Goal: Answer question/provide support: Share knowledge or assist other users

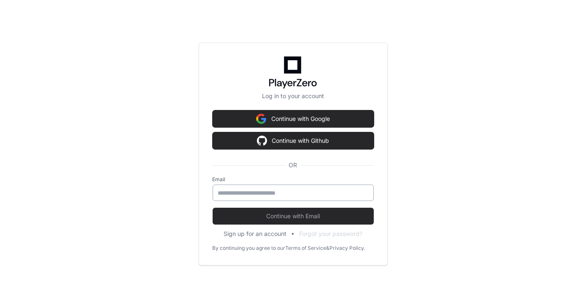
click at [286, 192] on input "email" at bounding box center [293, 193] width 150 height 8
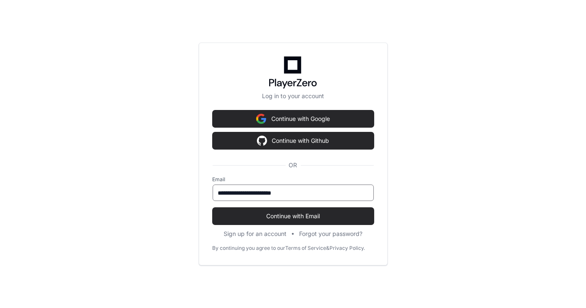
type input "**********"
click at [213, 208] on button "Continue with Email" at bounding box center [293, 216] width 161 height 17
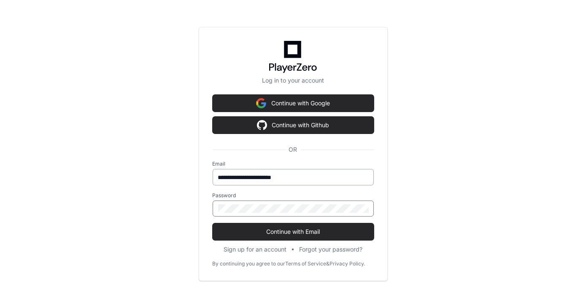
click at [213, 224] on button "Continue with Email" at bounding box center [293, 232] width 161 height 17
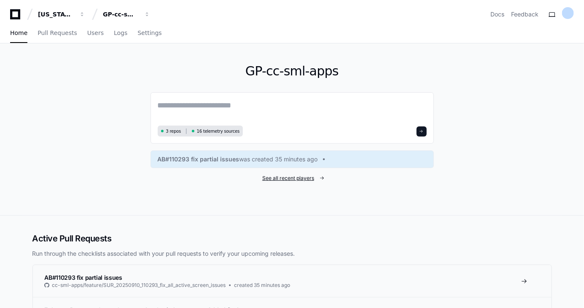
click at [283, 180] on span "See all recent players" at bounding box center [288, 178] width 52 height 7
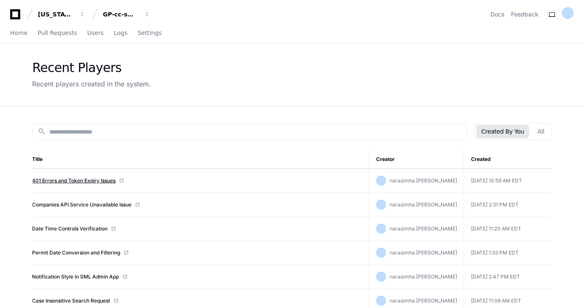
click at [105, 179] on link "401 Errors and Token Expiry Issues" at bounding box center [74, 181] width 84 height 7
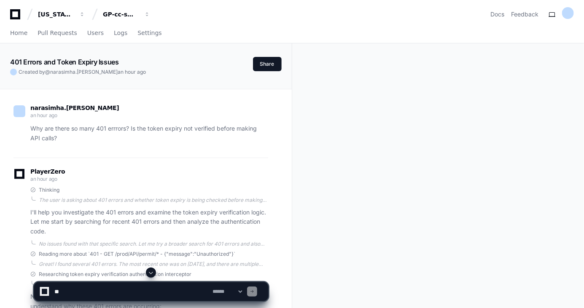
click at [151, 275] on span at bounding box center [151, 273] width 7 height 7
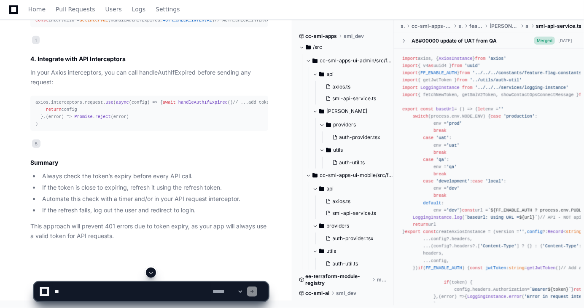
scroll to position [1521, 0]
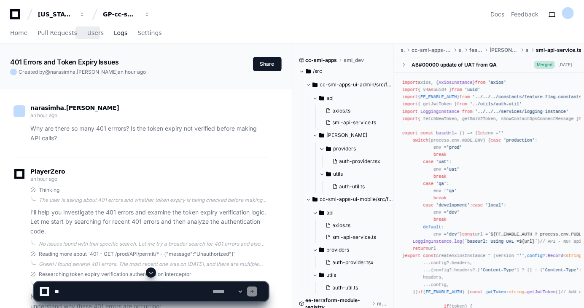
click at [114, 35] on span "Logs" at bounding box center [120, 32] width 13 height 5
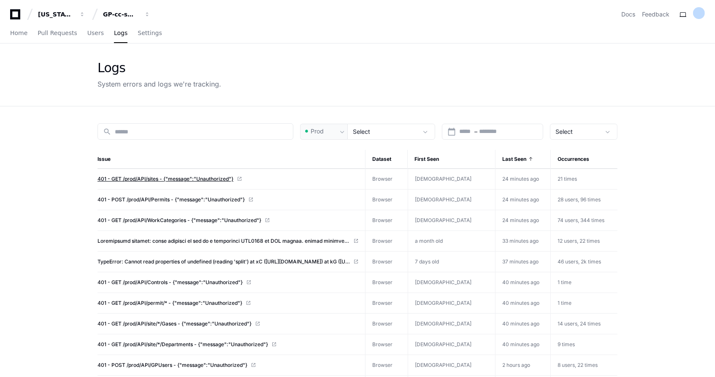
click at [212, 178] on span "401 - GET /prod/API/sites - {"message":"Unauthorized"}" at bounding box center [165, 178] width 136 height 7
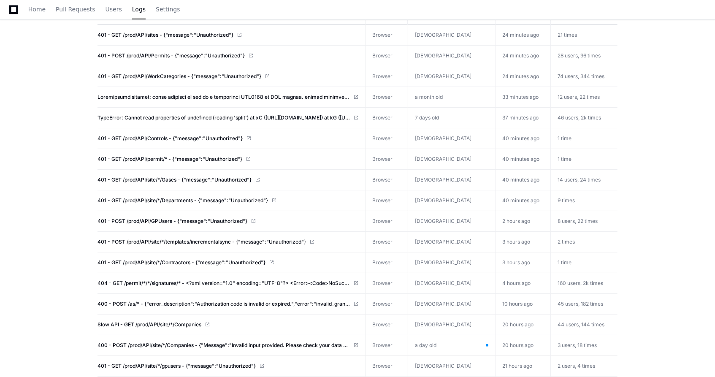
scroll to position [140, 0]
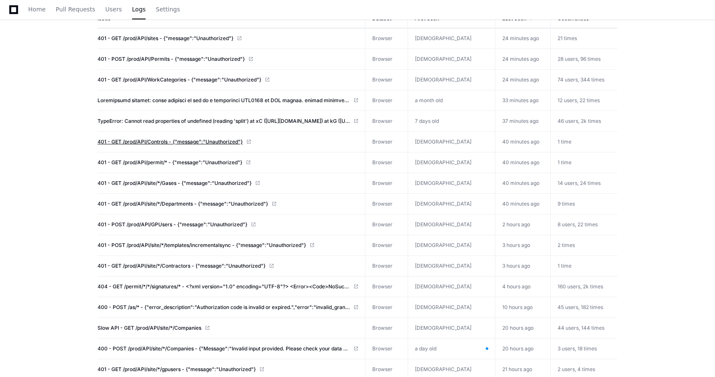
click at [216, 138] on span "401 - GET /prod/API/Controls - {"message":"Unauthorized"}" at bounding box center [169, 141] width 145 height 7
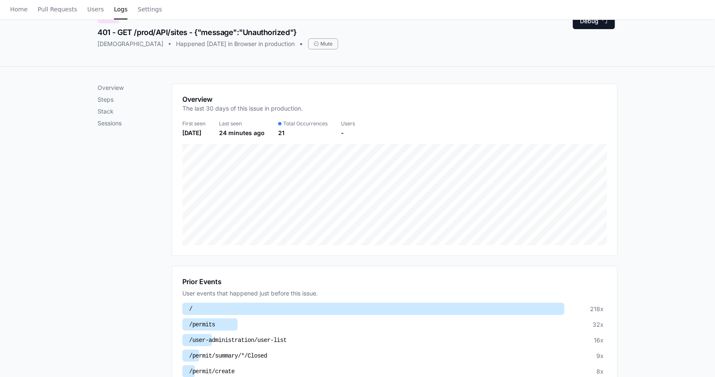
scroll to position [94, 0]
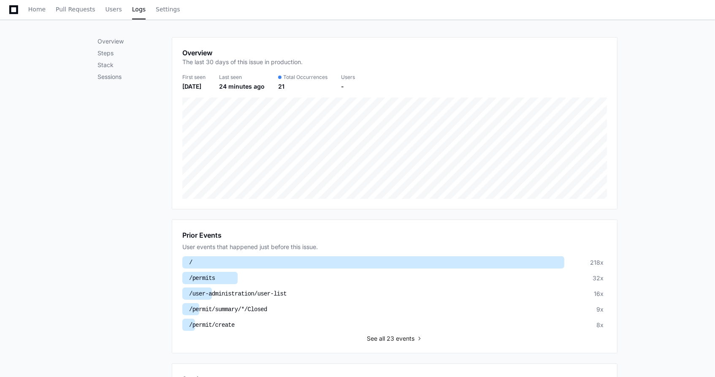
click at [398, 336] on span "all 23 events" at bounding box center [396, 338] width 35 height 8
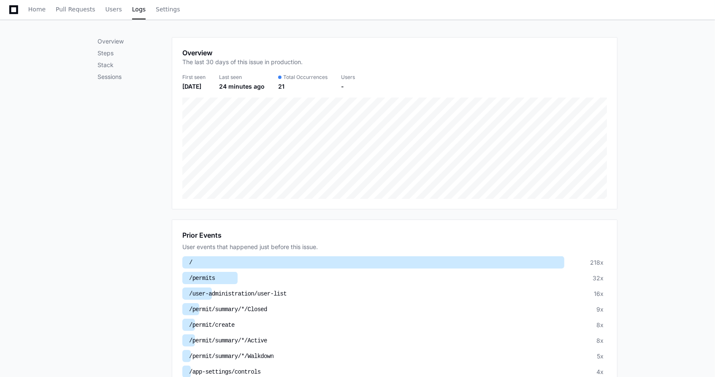
scroll to position [142, 0]
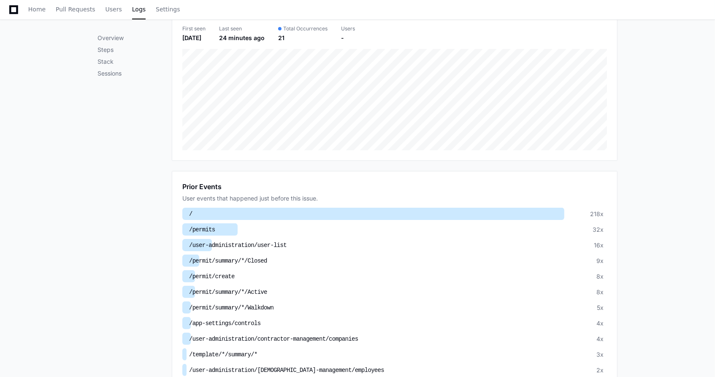
click at [221, 213] on div at bounding box center [373, 214] width 382 height 12
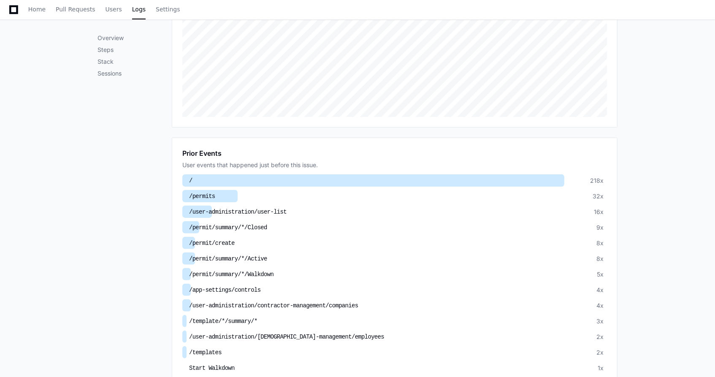
scroll to position [188, 0]
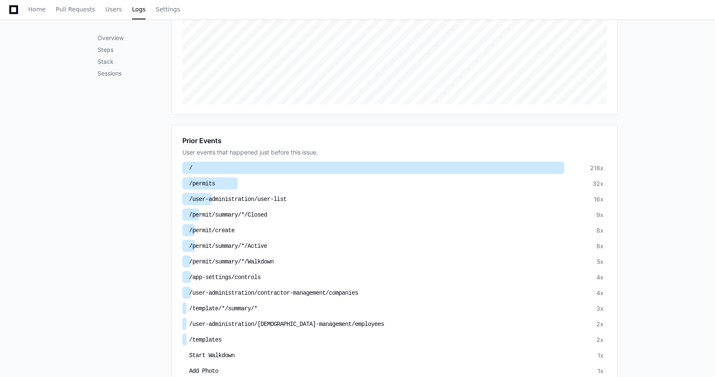
click at [195, 165] on div at bounding box center [373, 168] width 382 height 12
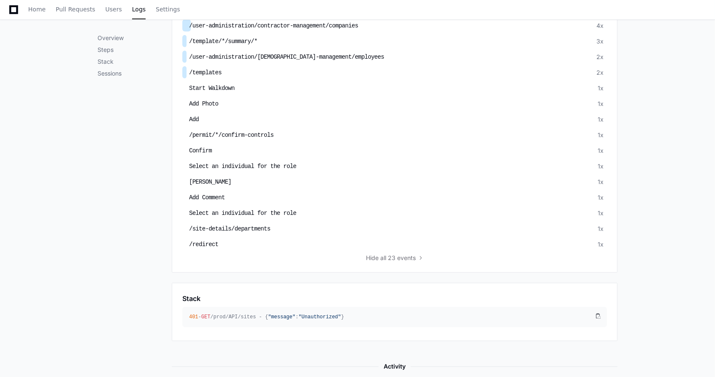
scroll to position [609, 0]
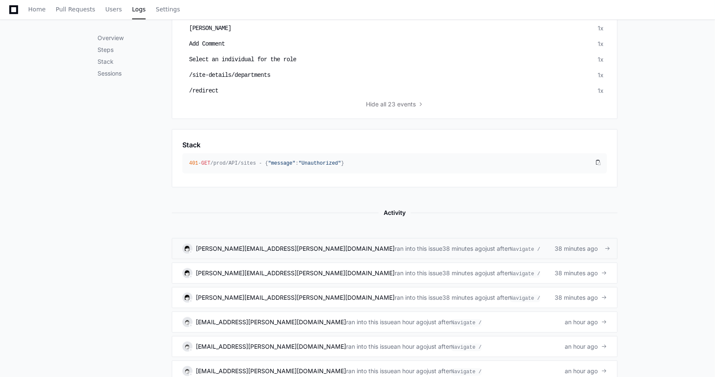
click at [607, 245] on span at bounding box center [607, 248] width 6 height 6
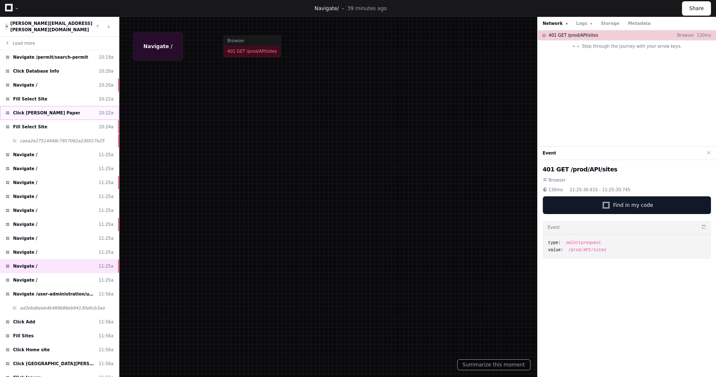
click at [43, 110] on span "Click [PERSON_NAME] Paper" at bounding box center [46, 113] width 67 height 6
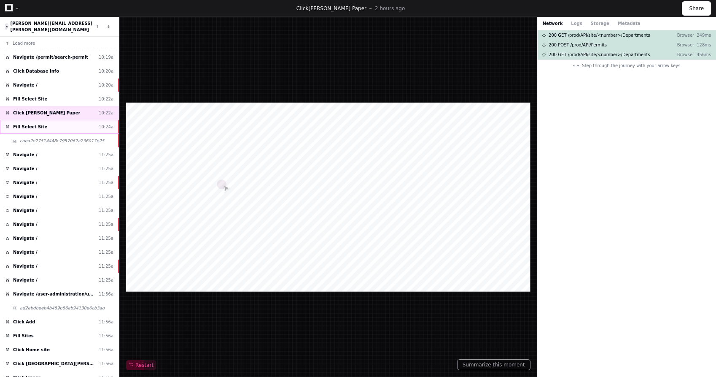
click at [40, 120] on div "Fill Select Site 10:24a" at bounding box center [59, 127] width 119 height 14
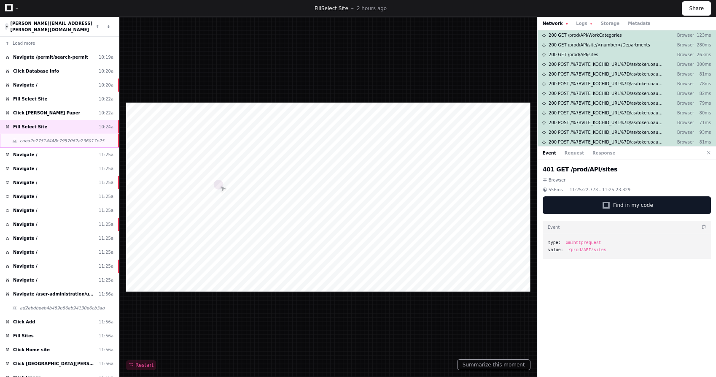
click at [42, 138] on span "caea2e27514448c7957062a236017e25" at bounding box center [62, 141] width 85 height 6
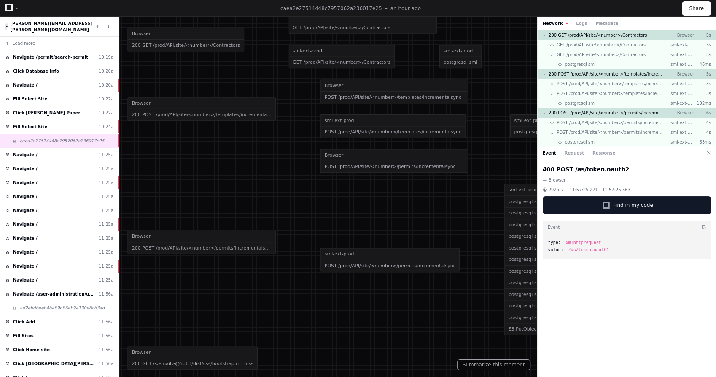
drag, startPoint x: 384, startPoint y: 297, endPoint x: 312, endPoint y: 297, distance: 72.6
click at [312, 297] on div at bounding box center [289, 178] width 787 height 414
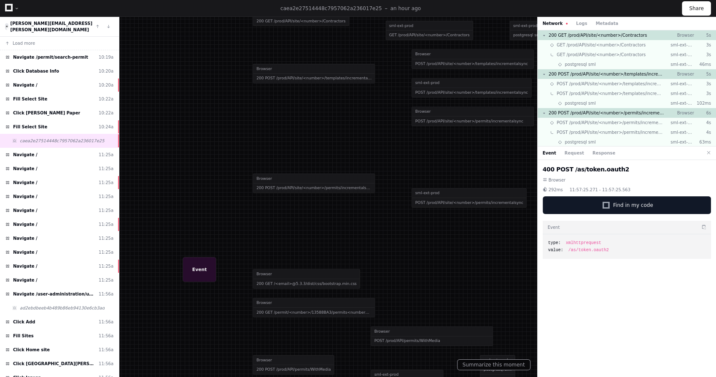
drag, startPoint x: 223, startPoint y: 301, endPoint x: 375, endPoint y: 237, distance: 165.6
click at [375, 237] on div at bounding box center [386, 130] width 648 height 341
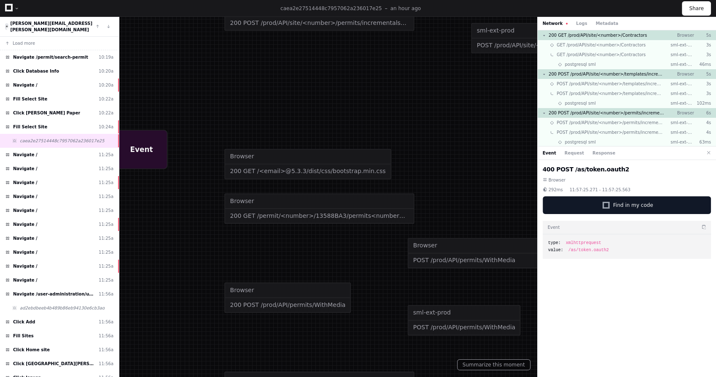
drag, startPoint x: 297, startPoint y: 325, endPoint x: 305, endPoint y: 146, distance: 179.0
click at [305, 231] on div "Browser 200 POST /prod/API/permits/WithMedia Browser POST /prod/API/permits/Wit…" at bounding box center [497, 298] width 544 height 134
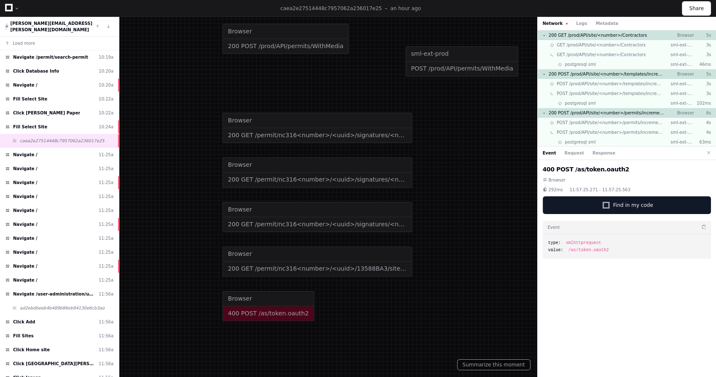
drag, startPoint x: 306, startPoint y: 326, endPoint x: 304, endPoint y: 153, distance: 173.4
click at [304, 158] on div "Browser" at bounding box center [317, 165] width 189 height 15
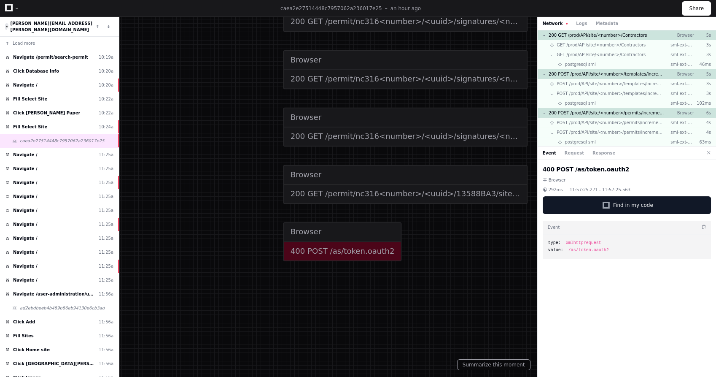
drag, startPoint x: 270, startPoint y: 313, endPoint x: 372, endPoint y: 305, distance: 102.9
click at [356, 249] on div "400 POST /as/token.oauth2" at bounding box center [342, 251] width 116 height 18
click at [353, 250] on div "400 POST /as/token.oauth2" at bounding box center [342, 251] width 116 height 18
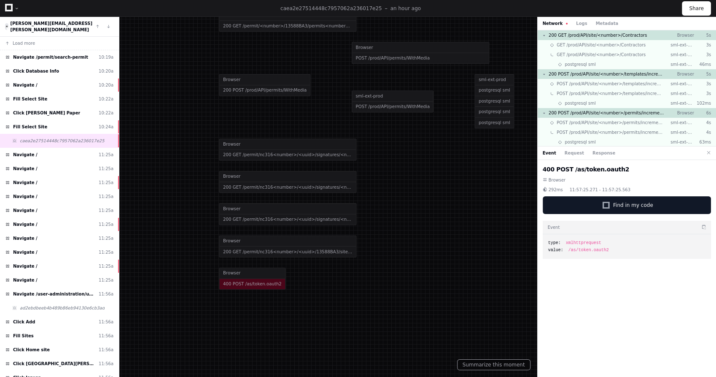
drag, startPoint x: 285, startPoint y: 280, endPoint x: 184, endPoint y: 289, distance: 101.2
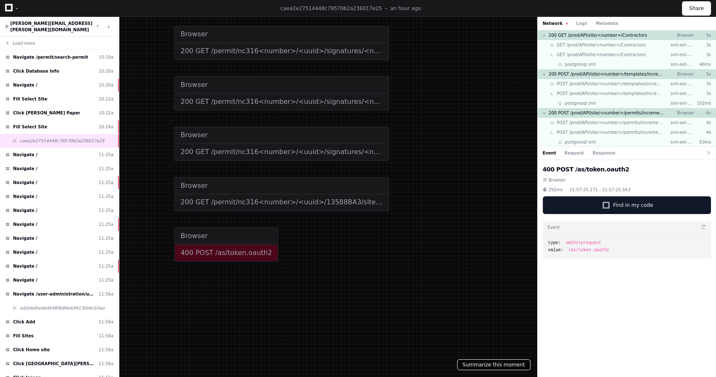
click at [483, 364] on button "Summarize this moment" at bounding box center [493, 364] width 73 height 11
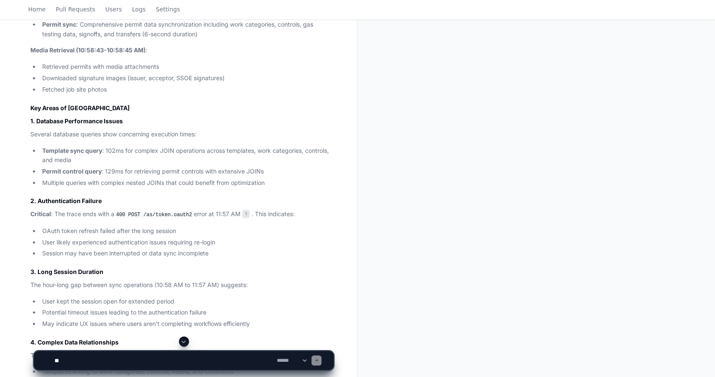
scroll to position [422, 0]
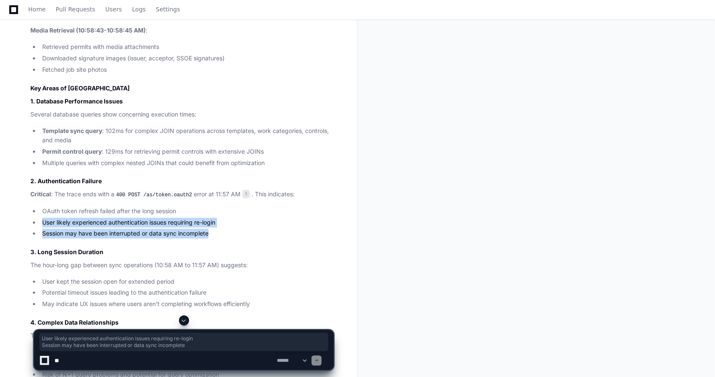
drag, startPoint x: 41, startPoint y: 223, endPoint x: 208, endPoint y: 237, distance: 167.6
click at [208, 237] on ul "OAuth token refresh failed after the long session User likely experienced authe…" at bounding box center [181, 222] width 303 height 32
drag, startPoint x: 208, startPoint y: 237, endPoint x: 227, endPoint y: 236, distance: 18.1
click at [227, 236] on li "Session may have been interrupted or data sync incomplete" at bounding box center [187, 234] width 294 height 10
click at [124, 235] on li "Session may have been interrupted or data sync incomplete" at bounding box center [187, 234] width 294 height 10
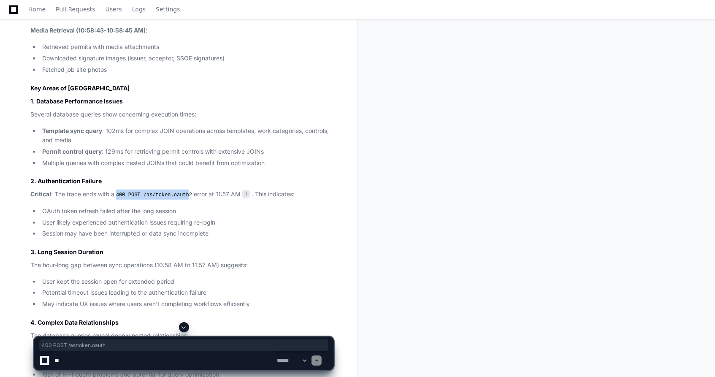
drag, startPoint x: 117, startPoint y: 195, endPoint x: 186, endPoint y: 194, distance: 68.3
click at [186, 194] on code "400 POST /as/token.oauth2" at bounding box center [153, 195] width 79 height 8
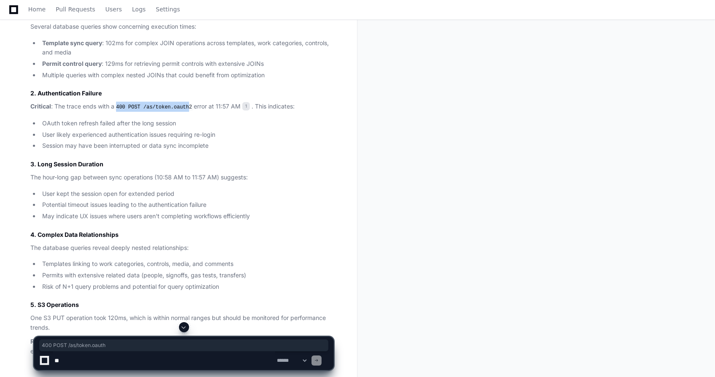
scroll to position [515, 0]
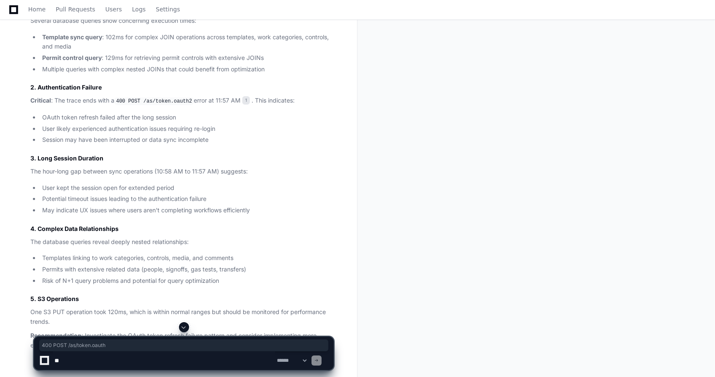
click at [169, 218] on article "Summary of Trace Activity This trace shows a comprehensive mobile synchronizati…" at bounding box center [181, 77] width 303 height 546
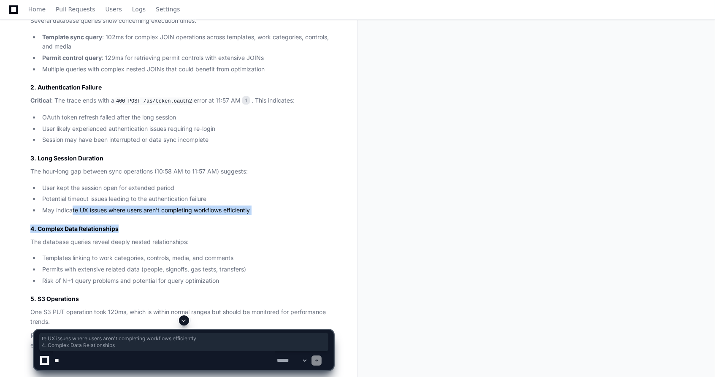
drag, startPoint x: 73, startPoint y: 209, endPoint x: 204, endPoint y: 215, distance: 130.9
click at [204, 215] on article "Summary of Trace Activity This trace shows a comprehensive mobile synchronizati…" at bounding box center [181, 77] width 303 height 546
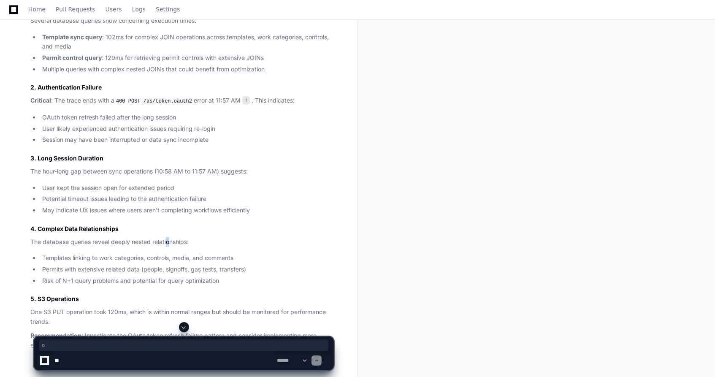
drag, startPoint x: 204, startPoint y: 215, endPoint x: 168, endPoint y: 240, distance: 43.8
click at [168, 240] on p "The database queries reveal deeply nested relationships:" at bounding box center [181, 242] width 303 height 10
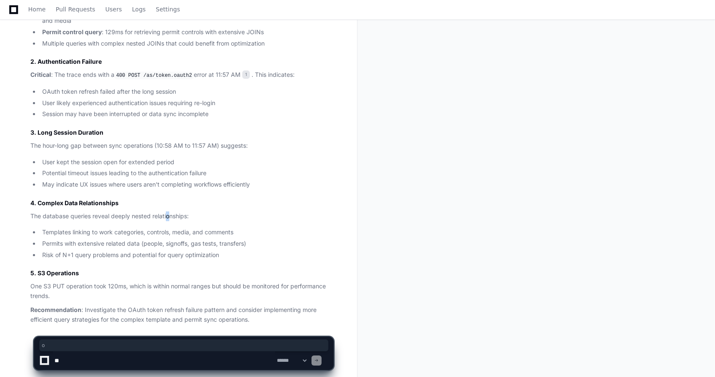
scroll to position [555, 0]
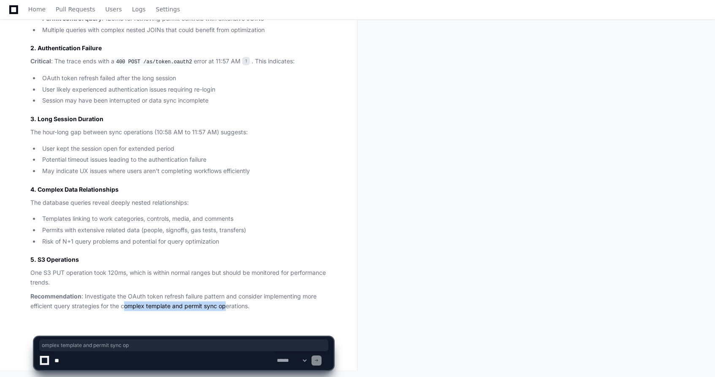
drag, startPoint x: 125, startPoint y: 307, endPoint x: 227, endPoint y: 306, distance: 102.1
click at [227, 306] on p "Recommendation : Investigate the OAuth token refresh failure pattern and consid…" at bounding box center [181, 300] width 303 height 19
click at [228, 306] on p "Recommendation : Investigate the OAuth token refresh failure pattern and consid…" at bounding box center [181, 300] width 303 height 19
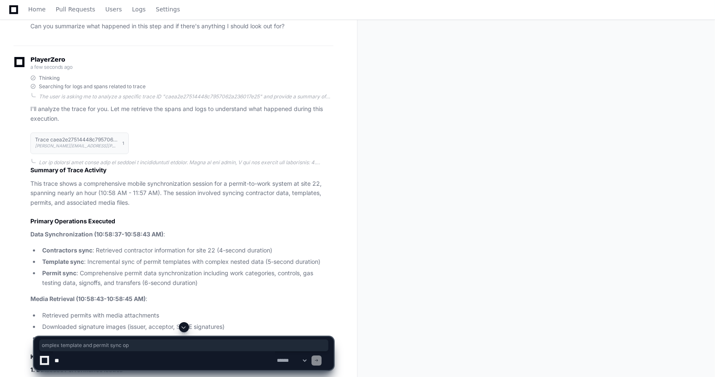
scroll to position [86, 0]
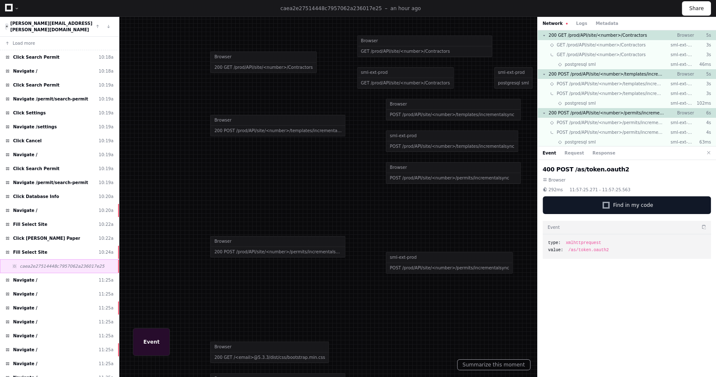
click at [50, 263] on span "caea2e27514448c7957062a236017e25" at bounding box center [62, 266] width 85 height 6
click at [36, 274] on div "Navigate / 11:25a" at bounding box center [59, 280] width 119 height 14
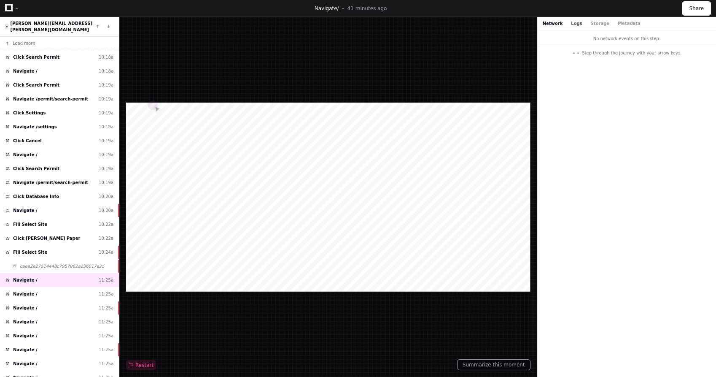
click at [571, 21] on button "Logs" at bounding box center [576, 23] width 11 height 6
click at [24, 291] on span "Navigate /" at bounding box center [25, 294] width 24 height 6
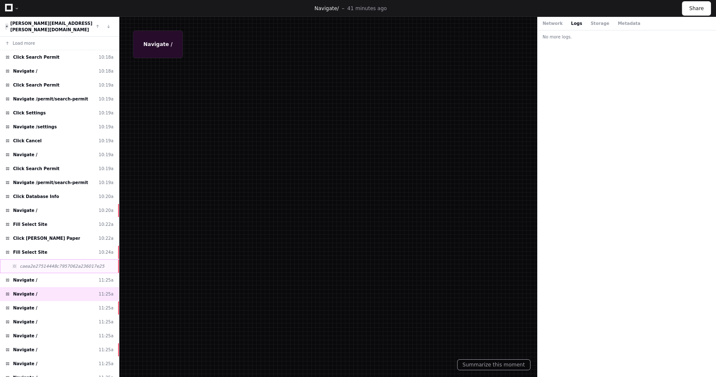
click at [51, 263] on span "caea2e27514448c7957062a236017e25" at bounding box center [62, 266] width 85 height 6
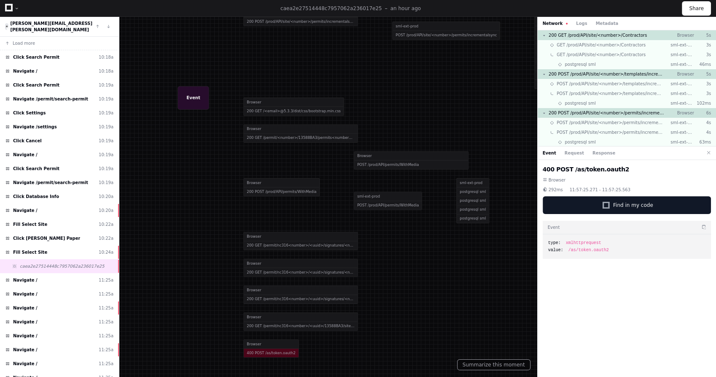
drag, startPoint x: 300, startPoint y: 272, endPoint x: 206, endPoint y: 23, distance: 266.5
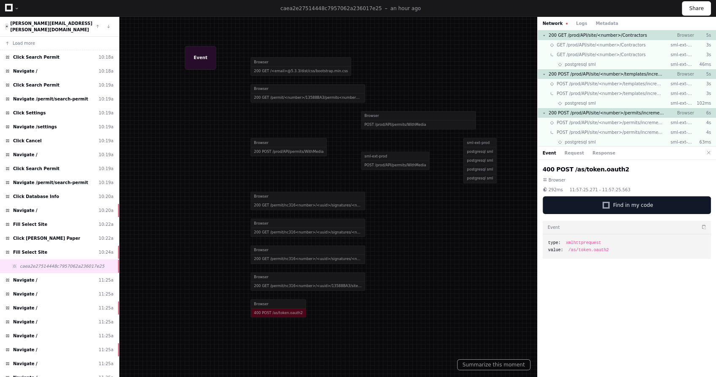
drag, startPoint x: 214, startPoint y: 292, endPoint x: 226, endPoint y: 214, distance: 79.4
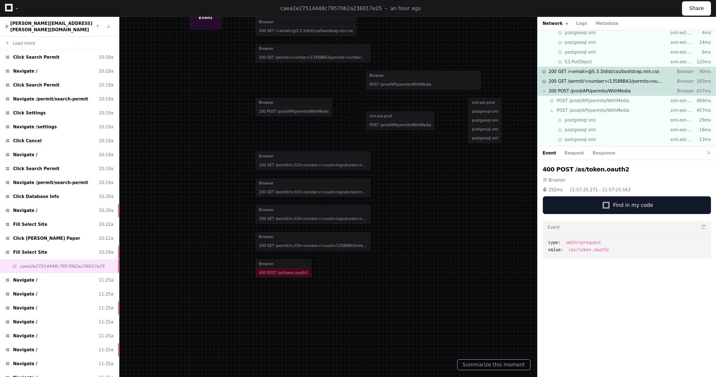
scroll to position [257, 0]
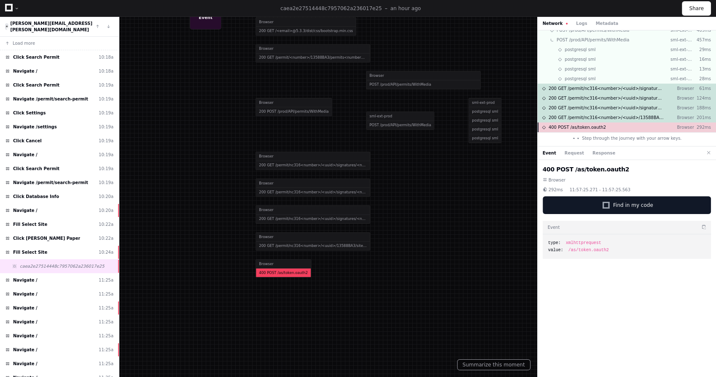
click at [556, 126] on span "400 POST /as/token.oauth2" at bounding box center [577, 127] width 57 height 6
click at [58, 263] on span "caea2e27514448c7957062a236017e25" at bounding box center [62, 266] width 85 height 6
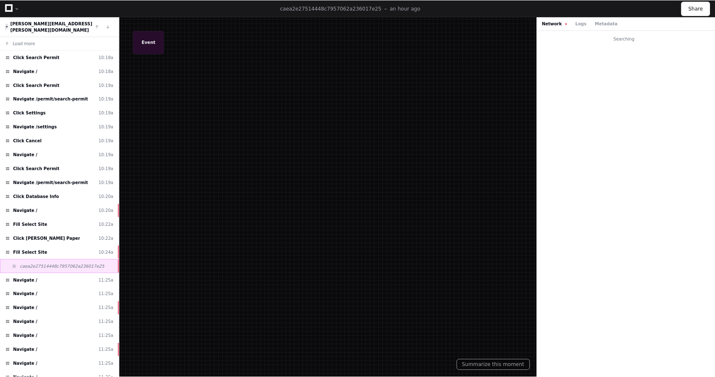
scroll to position [0, 0]
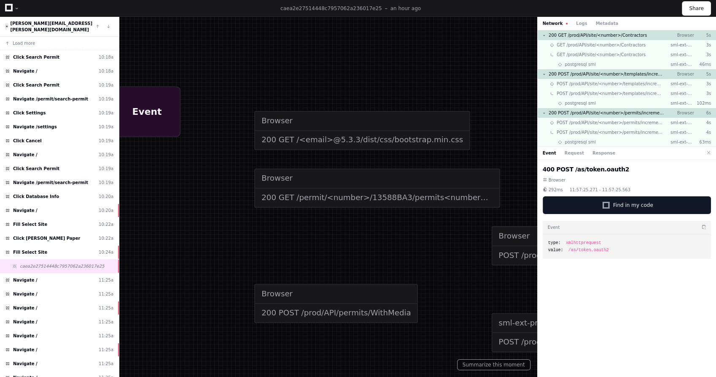
drag, startPoint x: 379, startPoint y: 335, endPoint x: 415, endPoint y: 141, distance: 196.9
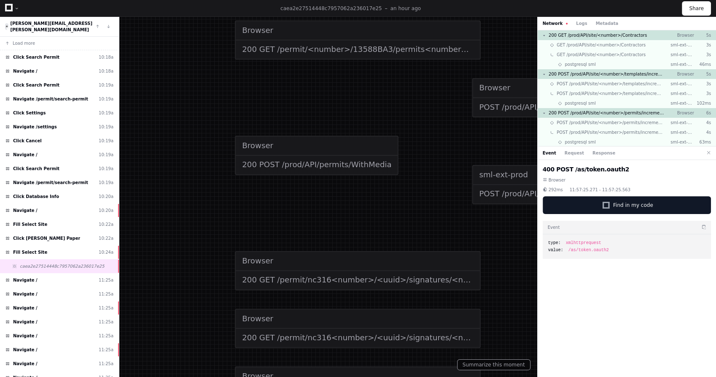
drag, startPoint x: 404, startPoint y: 206, endPoint x: 393, endPoint y: 143, distance: 63.8
click at [393, 143] on div "Browser 200 POST /prod/API/permits/WithMedia Browser POST /prod/API/permits/Wit…" at bounding box center [587, 155] width 704 height 173
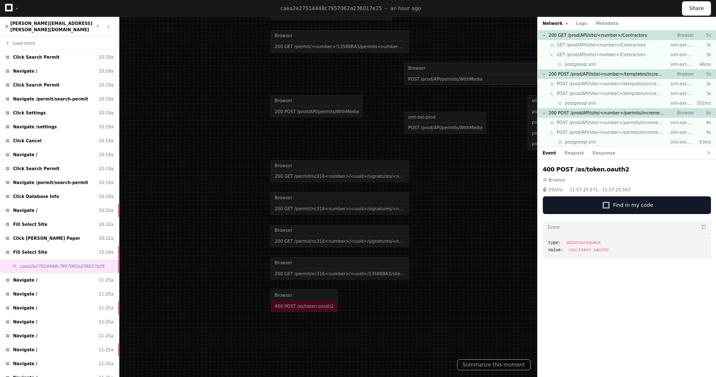
drag, startPoint x: 249, startPoint y: 321, endPoint x: 210, endPoint y: 217, distance: 110.9
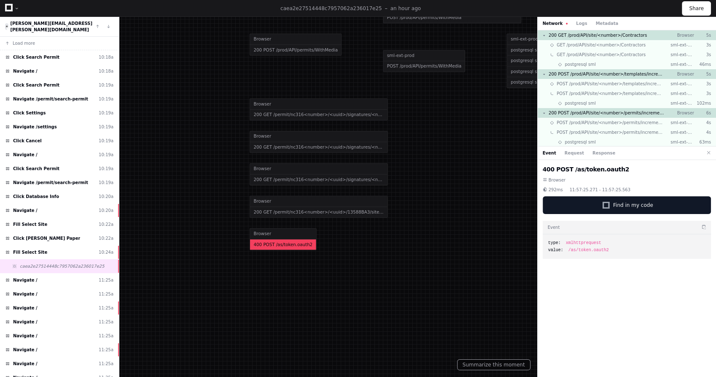
click at [262, 240] on div "400 POST /as/token.oauth2" at bounding box center [283, 244] width 66 height 11
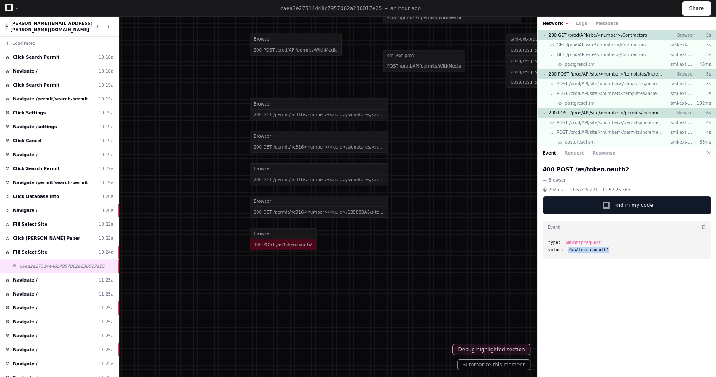
drag, startPoint x: 605, startPoint y: 250, endPoint x: 564, endPoint y: 253, distance: 41.9
click at [564, 253] on div "type: xmlhttprequest value: /as/token.oauth2" at bounding box center [627, 246] width 169 height 24
click at [493, 350] on button "Debug highlighted section" at bounding box center [492, 349] width 78 height 11
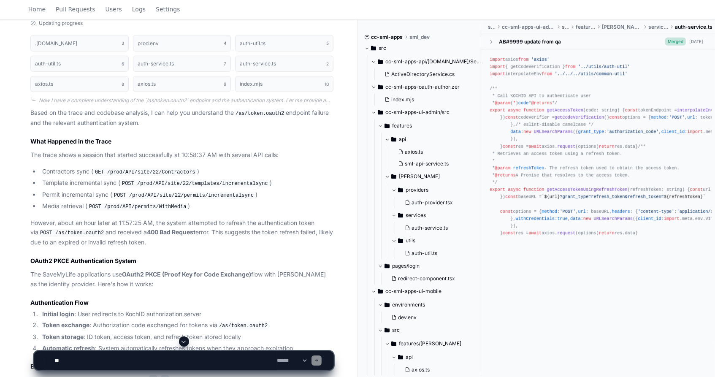
scroll to position [564, 0]
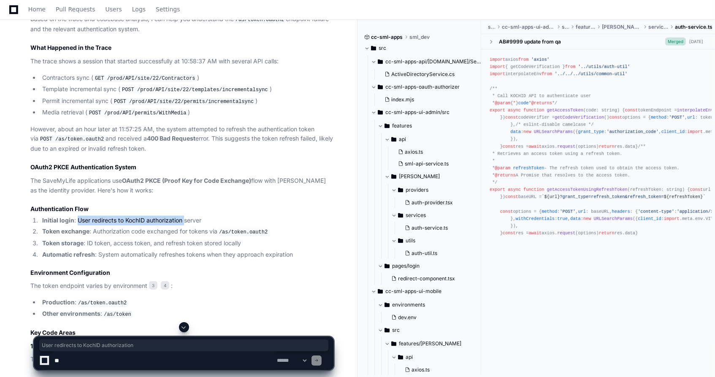
drag, startPoint x: 78, startPoint y: 216, endPoint x: 185, endPoint y: 215, distance: 107.6
click at [185, 216] on li "Initial login : User redirects to KochID authorization server" at bounding box center [187, 221] width 294 height 10
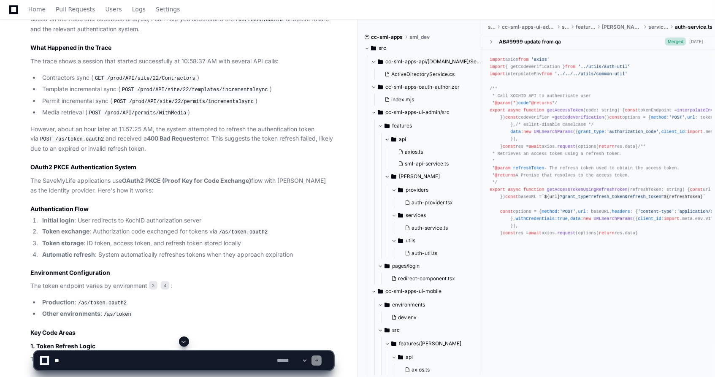
drag, startPoint x: 185, startPoint y: 215, endPoint x: 153, endPoint y: 232, distance: 36.6
click at [153, 232] on li "Token exchange : Authorization code exchanged for tokens via /as/token.oauth2" at bounding box center [187, 232] width 294 height 10
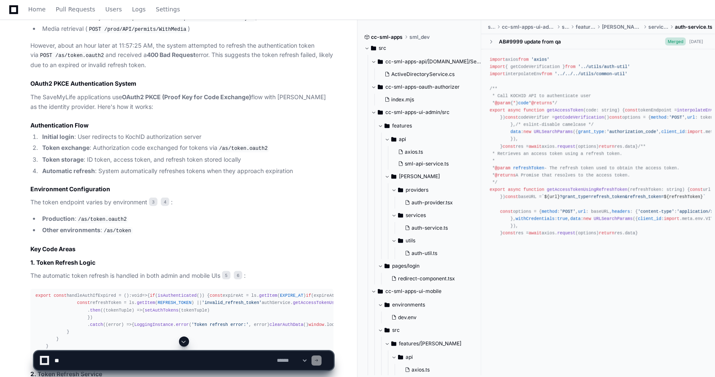
scroll to position [658, 0]
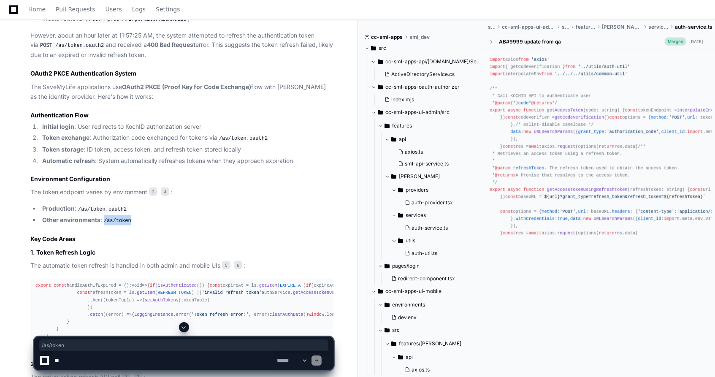
drag, startPoint x: 105, startPoint y: 216, endPoint x: 144, endPoint y: 220, distance: 38.6
click at [144, 220] on li "Other environments : /as/token" at bounding box center [187, 220] width 294 height 10
drag, startPoint x: 144, startPoint y: 220, endPoint x: 124, endPoint y: 238, distance: 26.9
click at [124, 238] on h2 "Key Code Areas" at bounding box center [181, 239] width 303 height 8
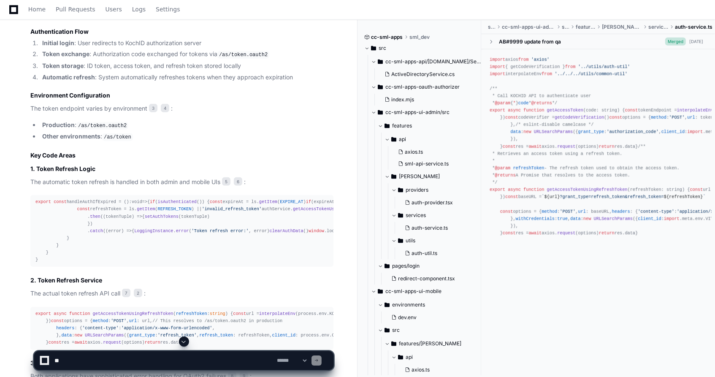
scroll to position [752, 0]
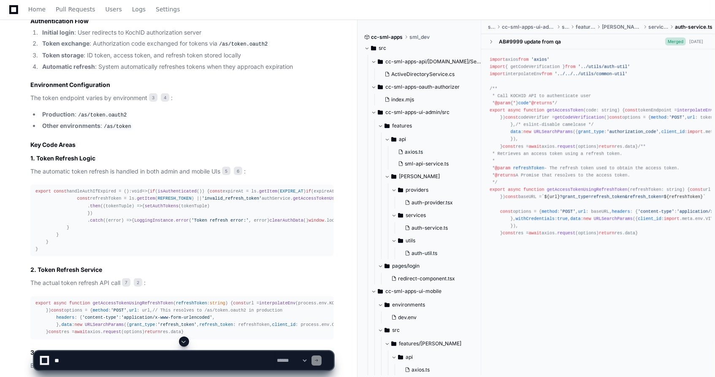
click at [158, 192] on span "isAuthenticated" at bounding box center [177, 191] width 39 height 5
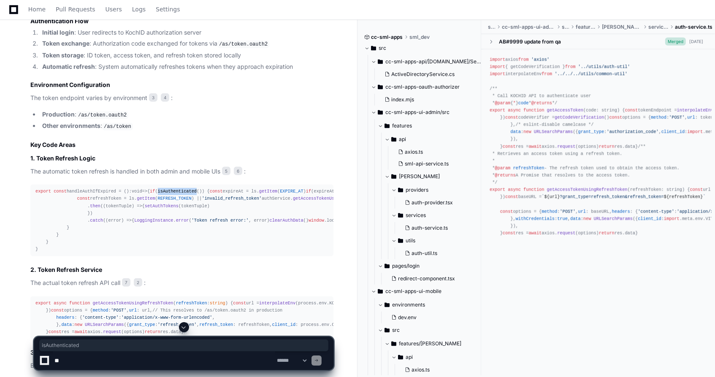
click at [158, 192] on span "isAuthenticated" at bounding box center [177, 191] width 39 height 5
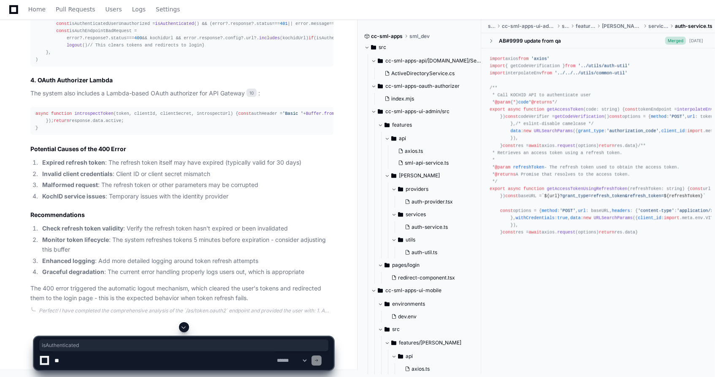
scroll to position [1479, 0]
drag, startPoint x: 107, startPoint y: 162, endPoint x: 234, endPoint y: 162, distance: 127.0
click at [234, 162] on li "Expired refresh token : The refresh token itself may have expired (typically va…" at bounding box center [187, 163] width 294 height 10
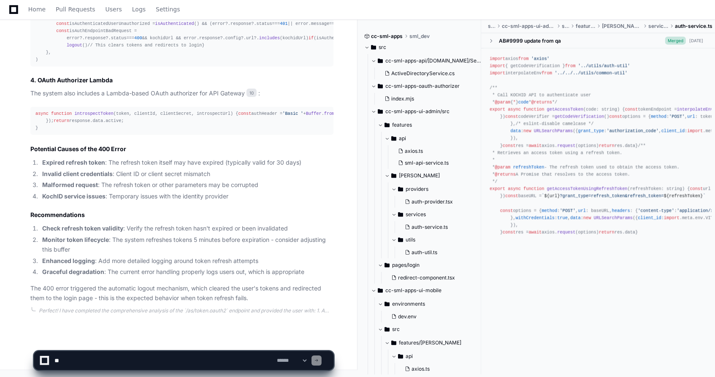
drag, startPoint x: 234, startPoint y: 162, endPoint x: 180, endPoint y: 175, distance: 55.9
click at [180, 175] on li "Invalid client credentials : Client ID or client secret mismatch" at bounding box center [187, 174] width 294 height 10
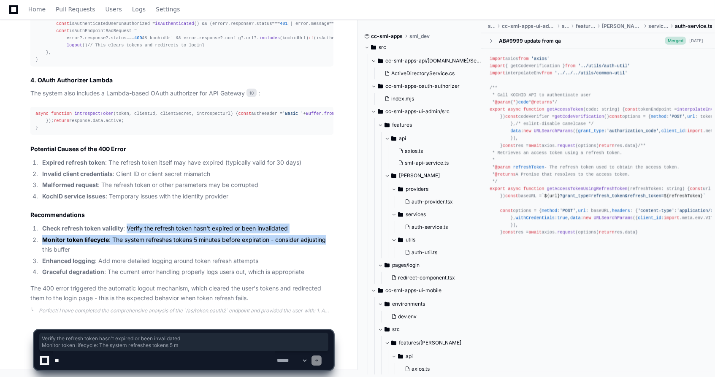
drag, startPoint x: 127, startPoint y: 229, endPoint x: 350, endPoint y: 238, distance: 222.5
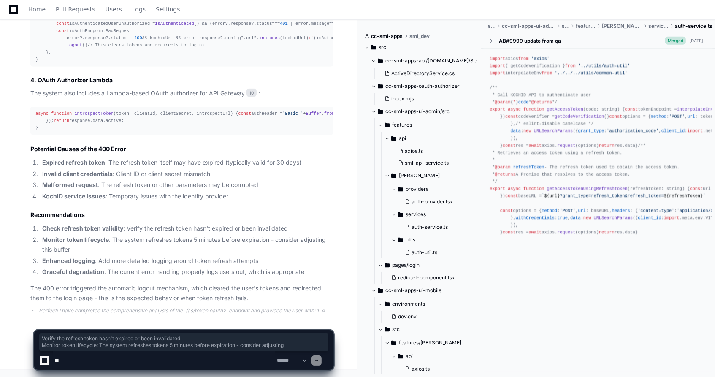
drag, startPoint x: 350, startPoint y: 238, endPoint x: 185, endPoint y: 263, distance: 166.4
click at [185, 263] on li "Enhanced logging : Add more detailed logging around token refresh attempts" at bounding box center [187, 261] width 294 height 10
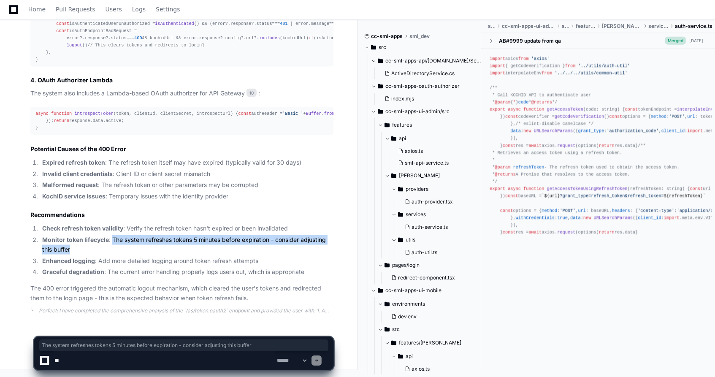
drag, startPoint x: 111, startPoint y: 241, endPoint x: 167, endPoint y: 249, distance: 56.7
click at [167, 249] on li "Monitor token lifecycle : The system refreshes tokens 5 minutes before expirati…" at bounding box center [187, 244] width 294 height 19
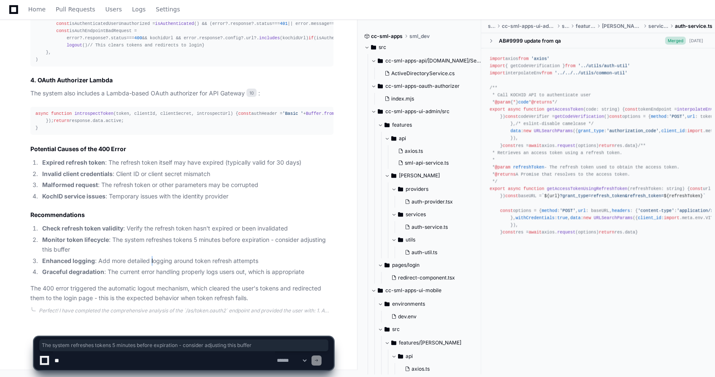
drag, startPoint x: 167, startPoint y: 249, endPoint x: 151, endPoint y: 261, distance: 19.6
click at [151, 261] on li "Enhanced logging : Add more detailed logging around token refresh attempts" at bounding box center [187, 261] width 294 height 10
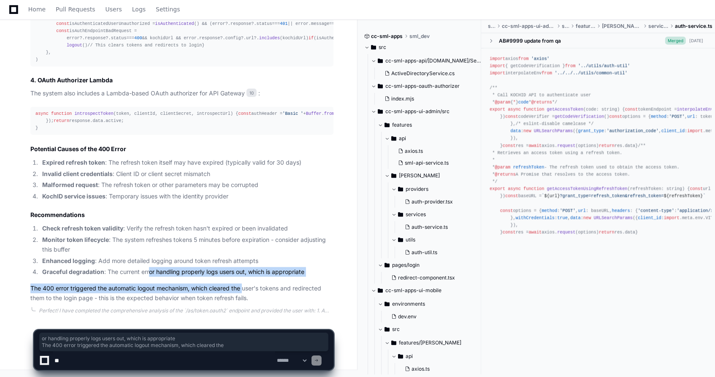
drag, startPoint x: 151, startPoint y: 261, endPoint x: 243, endPoint y: 277, distance: 93.3
drag, startPoint x: 243, startPoint y: 277, endPoint x: 225, endPoint y: 281, distance: 18.3
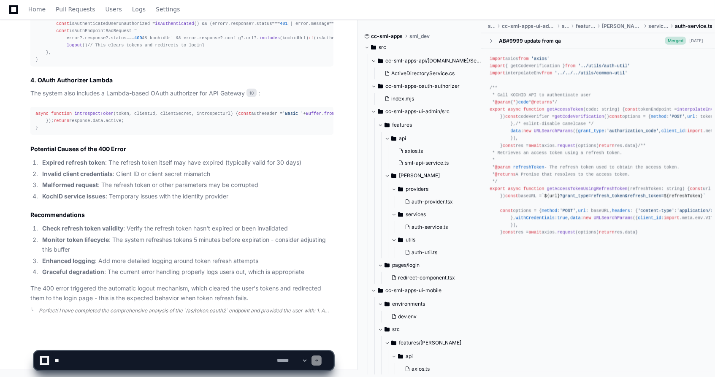
click at [209, 310] on div "Perfect! I have completed the comprehensive analysis of the `/as/token.oauth2` …" at bounding box center [186, 310] width 294 height 7
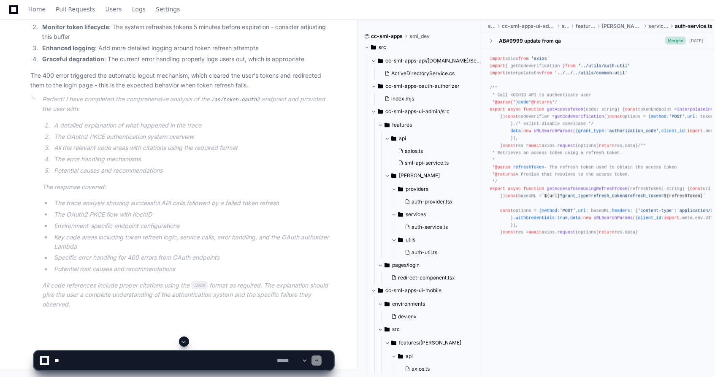
scroll to position [1691, 0]
click at [181, 350] on app-app-chat-input "**********" at bounding box center [184, 353] width 300 height 34
click at [159, 352] on textarea at bounding box center [164, 360] width 222 height 19
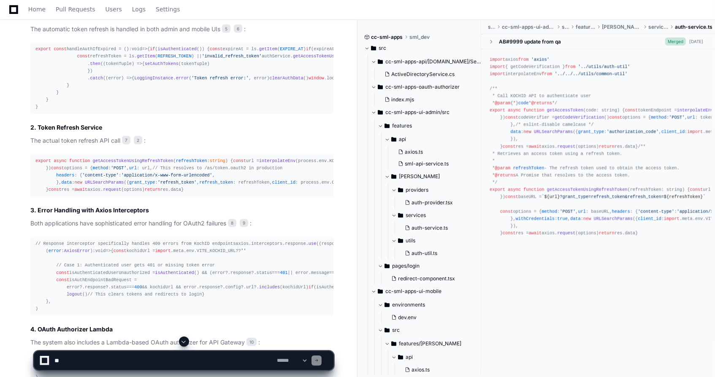
scroll to position [847, 0]
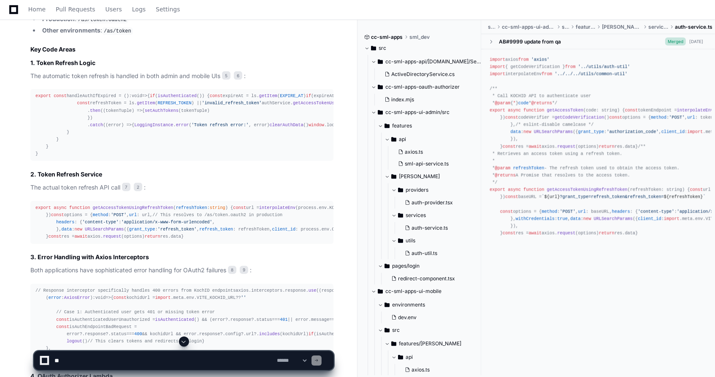
click at [79, 92] on div "export const handleAuthIfExpired = (): void => { if ( isAuthenticated ()) { con…" at bounding box center [181, 124] width 293 height 65
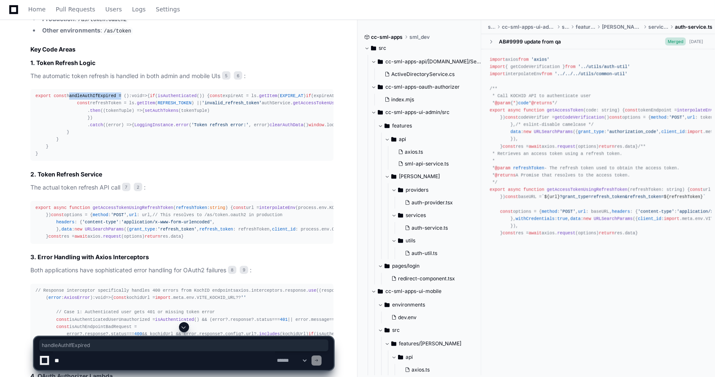
click at [79, 92] on div "export const handleAuthIfExpired = (): void => { if ( isAuthenticated ()) { con…" at bounding box center [181, 124] width 293 height 65
drag, startPoint x: 79, startPoint y: 91, endPoint x: 83, endPoint y: 113, distance: 22.7
click at [83, 113] on div "export const handleAuthIfExpired = (): void => { if ( isAuthenticated ()) { con…" at bounding box center [181, 124] width 293 height 65
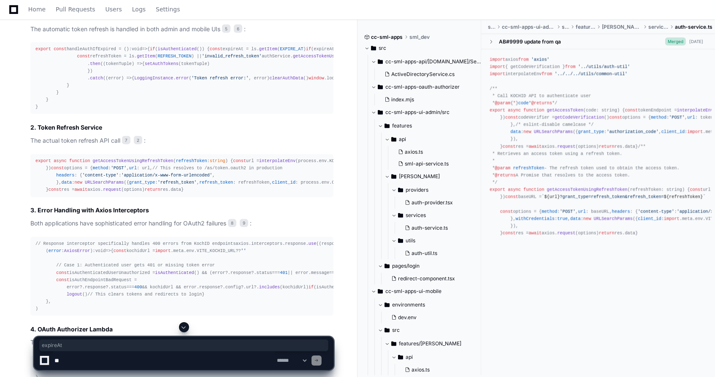
click at [158, 50] on span "isAuthenticated" at bounding box center [177, 48] width 39 height 5
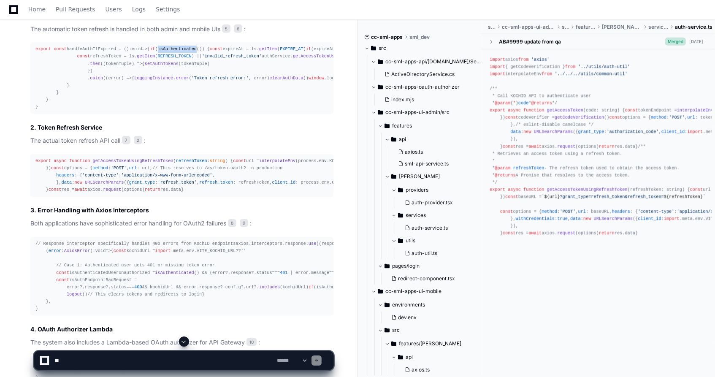
click at [158, 50] on span "isAuthenticated" at bounding box center [177, 48] width 39 height 5
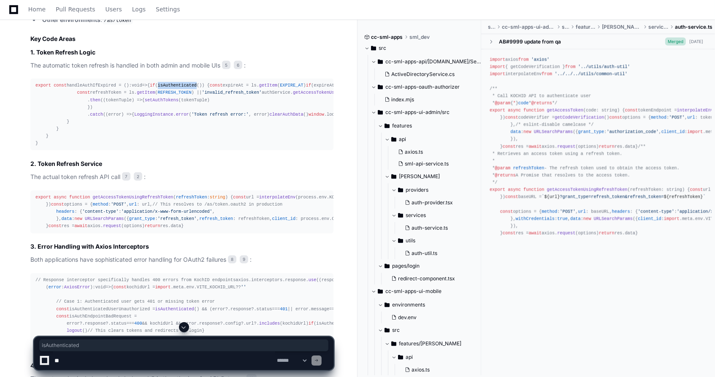
scroll to position [847, 0]
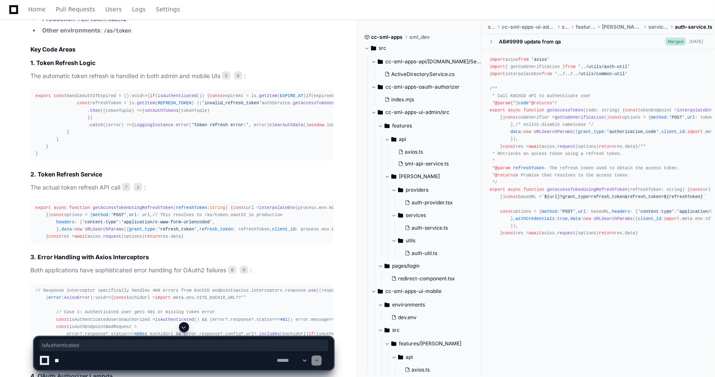
click at [74, 112] on div "export const handleAuthIfExpired = (): void => { if ( isAuthenticated ()) { con…" at bounding box center [181, 124] width 293 height 65
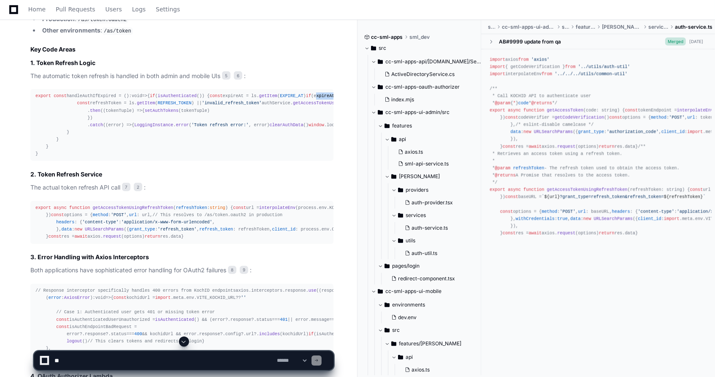
click at [74, 112] on div "export const handleAuthIfExpired = (): void => { if ( isAuthenticated ()) { con…" at bounding box center [181, 124] width 293 height 65
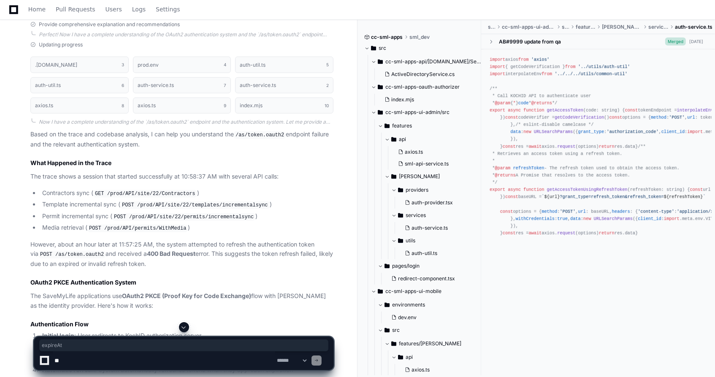
scroll to position [426, 0]
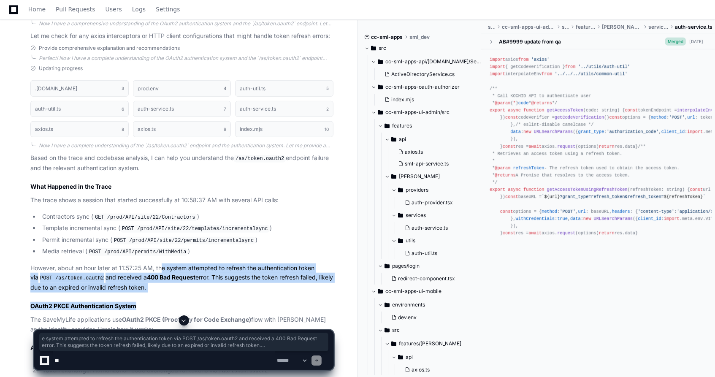
drag, startPoint x: 160, startPoint y: 264, endPoint x: 208, endPoint y: 294, distance: 57.0
drag, startPoint x: 208, startPoint y: 294, endPoint x: 195, endPoint y: 291, distance: 13.8
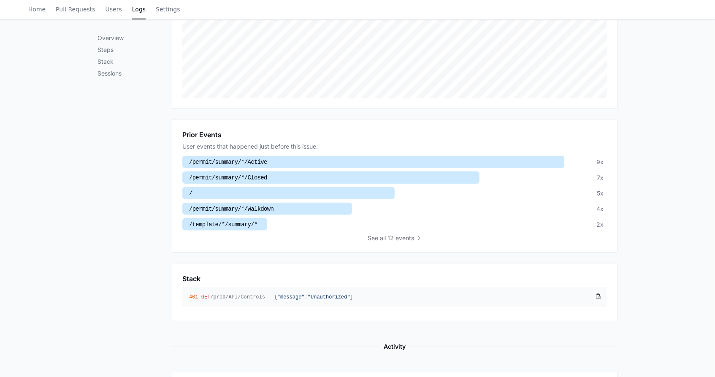
scroll to position [281, 0]
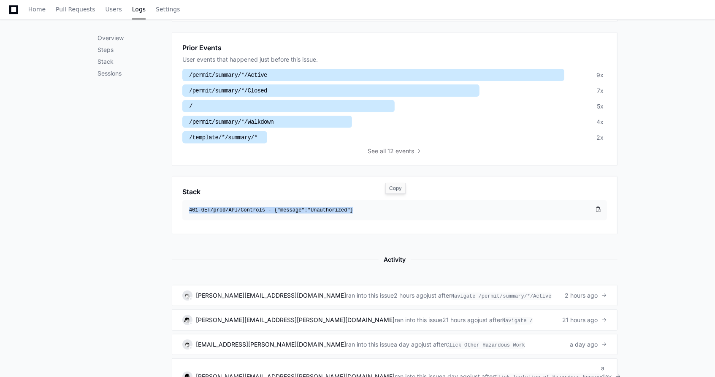
click at [297, 207] on span ""message"" at bounding box center [290, 210] width 27 height 6
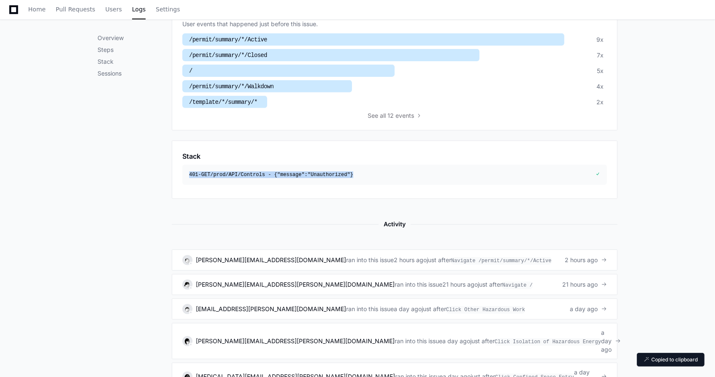
scroll to position [338, 0]
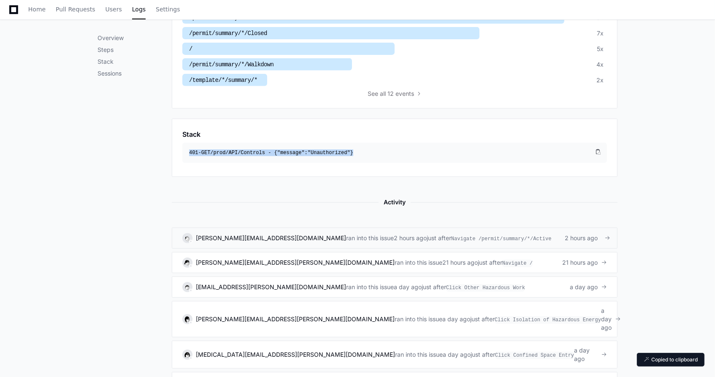
click at [605, 235] on span at bounding box center [607, 238] width 6 height 6
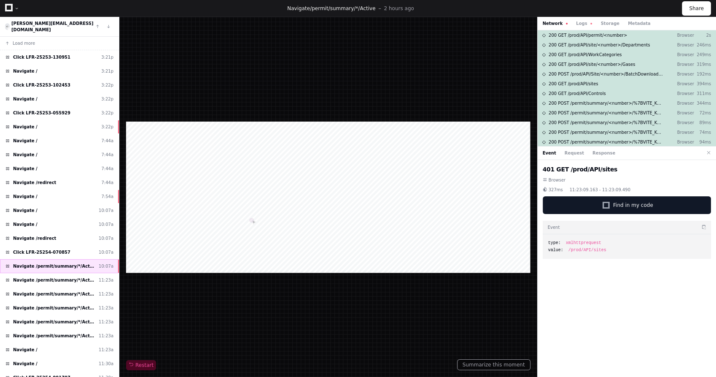
click at [64, 263] on span "Navigate /permit/summary/*/Active" at bounding box center [54, 266] width 82 height 6
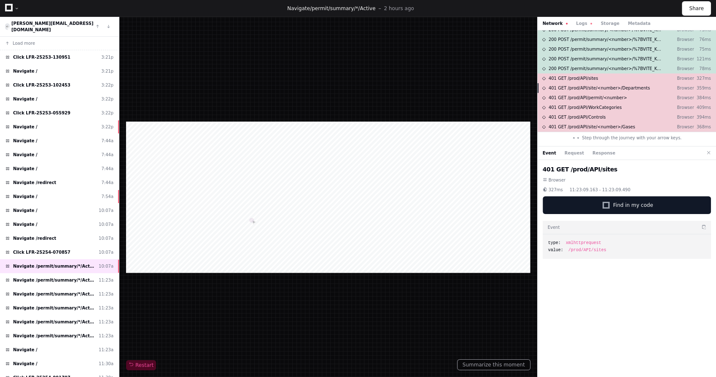
click at [612, 89] on span "401 GET /prod/API/site/<number>/Departments" at bounding box center [600, 88] width 102 height 6
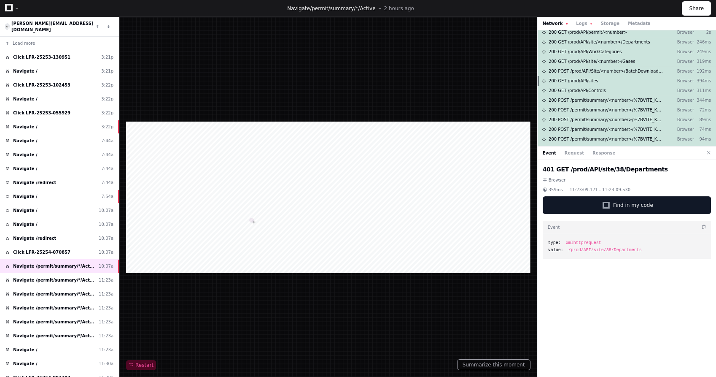
scroll to position [0, 0]
click at [616, 46] on span "200 GET /prod/API/site/<number>/Departments" at bounding box center [600, 44] width 102 height 6
click at [603, 26] on button "Storage" at bounding box center [610, 23] width 19 height 6
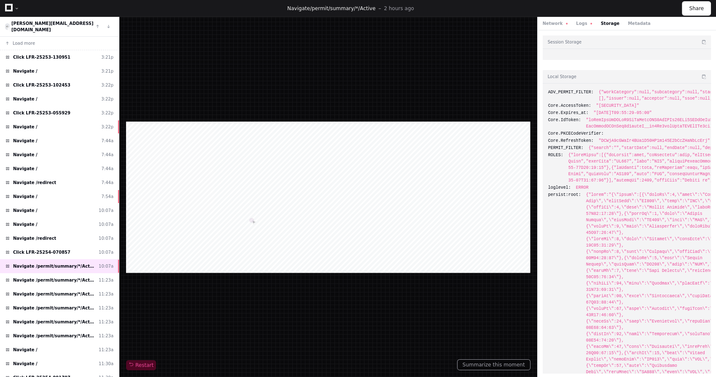
scroll to position [0, 0]
click at [566, 161] on div "ROLES:" at bounding box center [627, 168] width 158 height 32
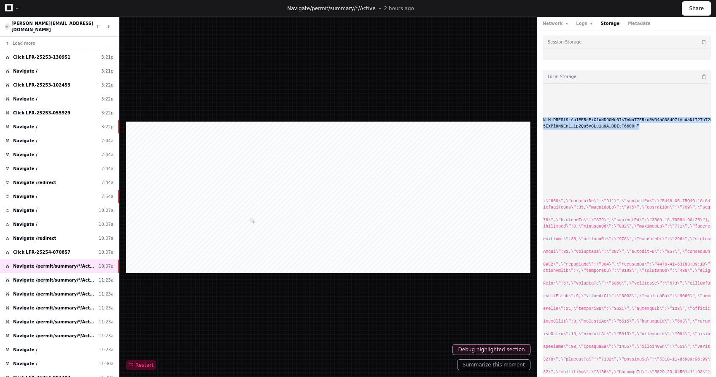
scroll to position [0, 835]
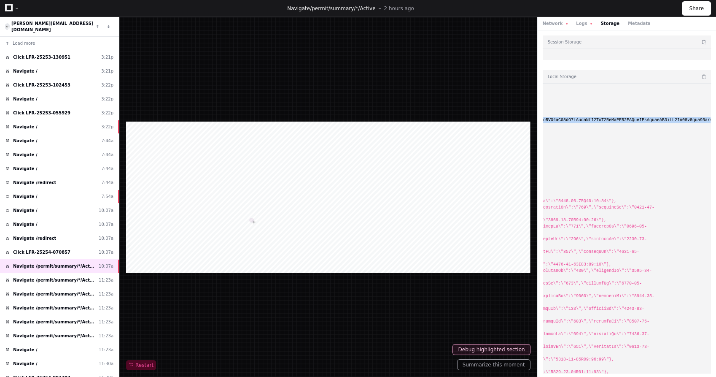
drag, startPoint x: 586, startPoint y: 127, endPoint x: 596, endPoint y: 139, distance: 16.2
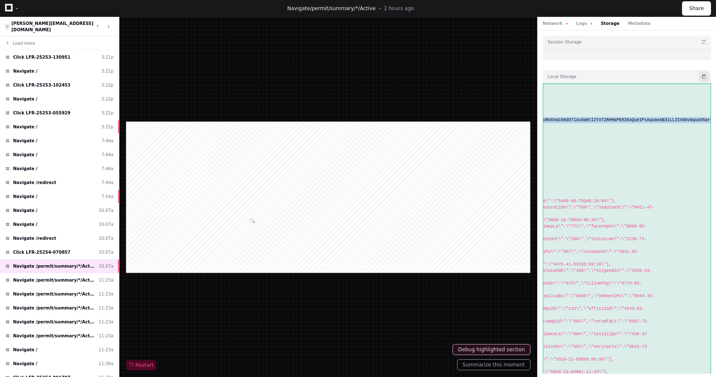
click at [701, 77] on button at bounding box center [704, 76] width 11 height 11
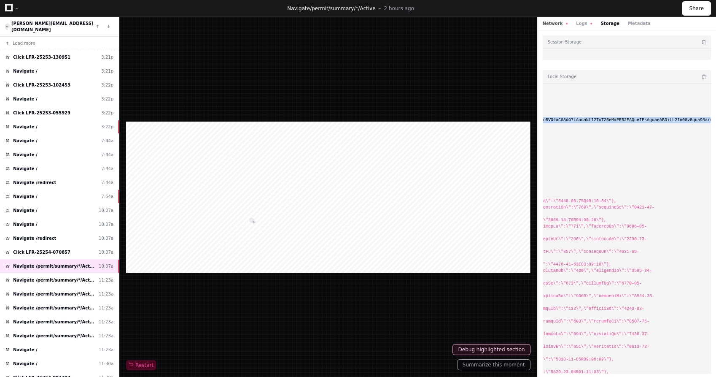
click at [544, 22] on button "Network" at bounding box center [555, 23] width 25 height 6
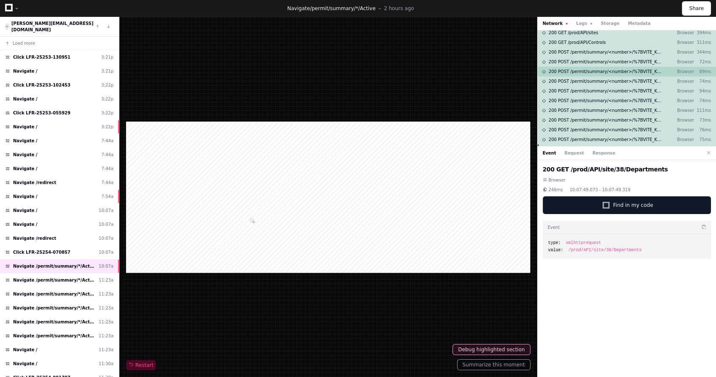
scroll to position [140, 0]
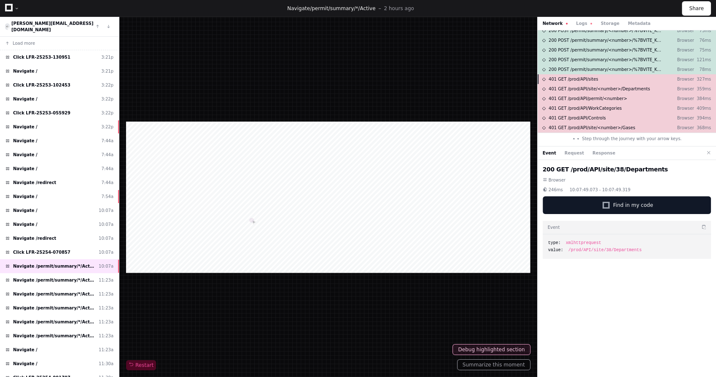
click at [570, 78] on span "401 GET /prod/API/sites" at bounding box center [574, 79] width 50 height 6
click at [601, 68] on span "200 POST /permit/summary/<number>/%7BVITE_KOCHID_URL%7D/as/token.oauth2" at bounding box center [606, 69] width 115 height 6
